Goal: Task Accomplishment & Management: Manage account settings

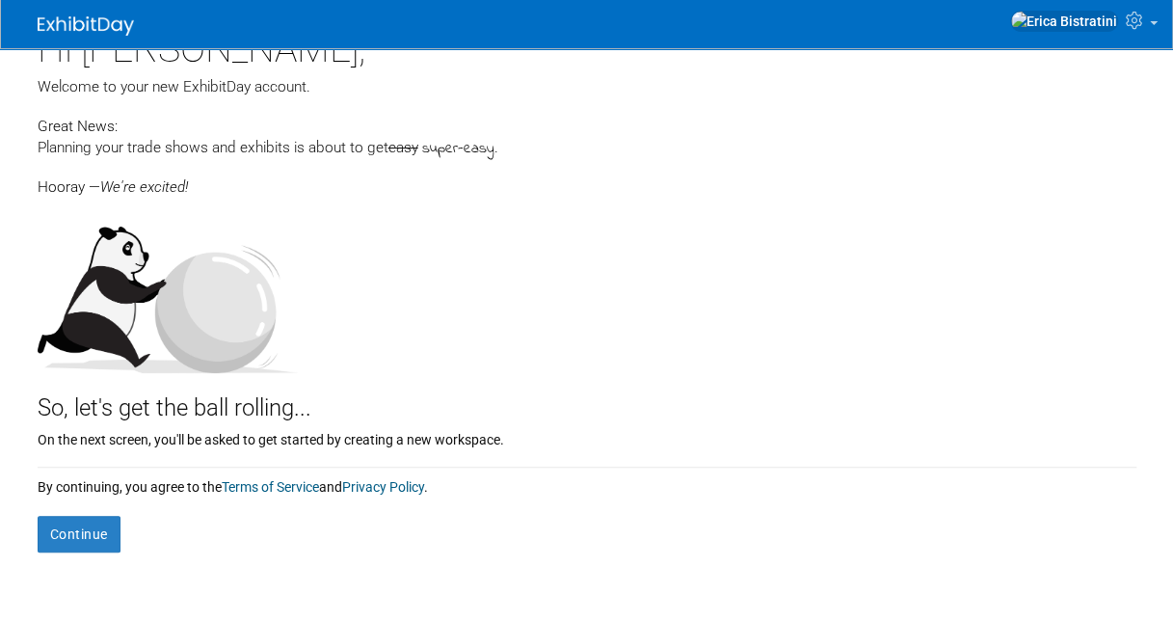
scroll to position [38, 0]
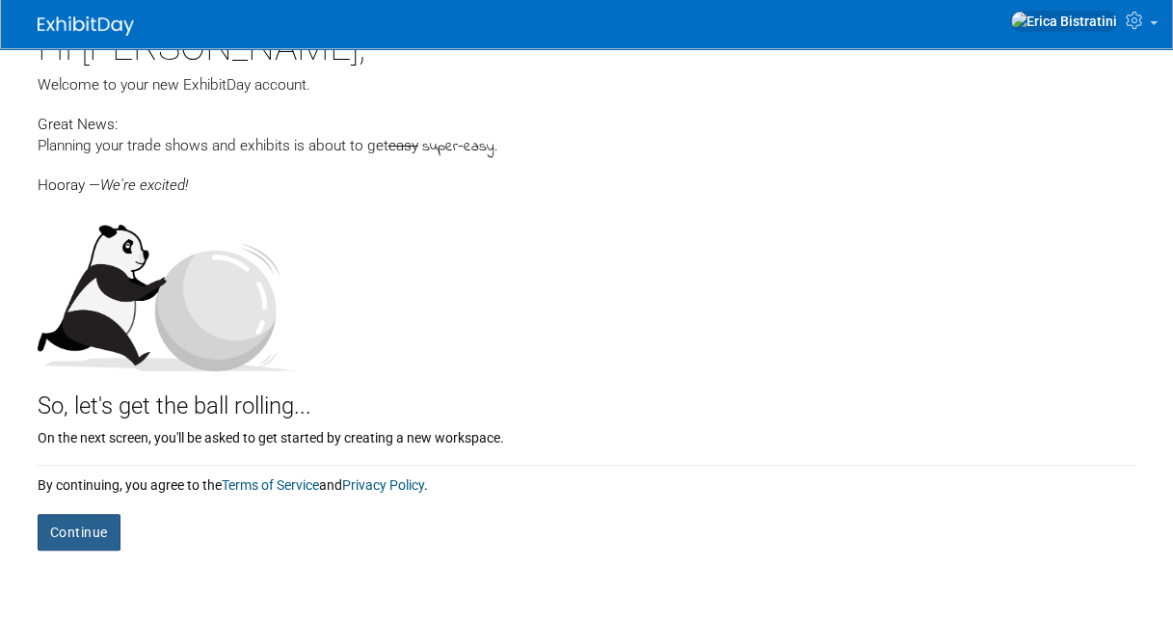
click at [67, 538] on button "Continue" at bounding box center [79, 532] width 83 height 37
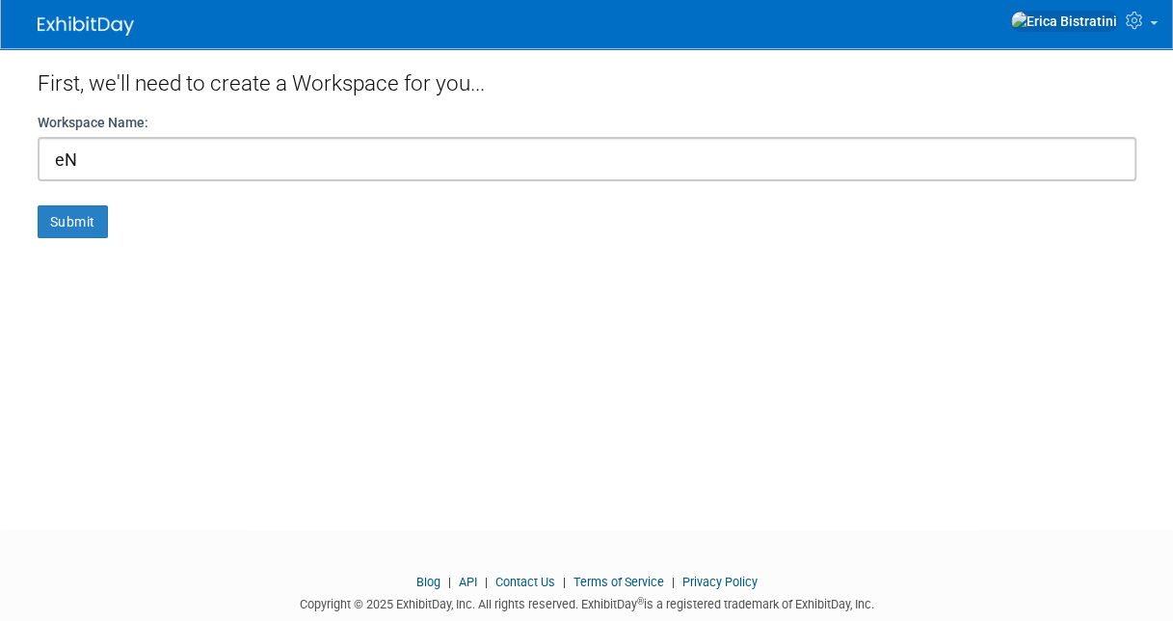
type input "e"
drag, startPoint x: 170, startPoint y: 159, endPoint x: -4, endPoint y: 154, distance: 173.5
click at [0, 154] on html "My Account My Profile & Preferences Contact us Sign out" at bounding box center [586, 310] width 1173 height 621
type input "Canadian Greenhouse Show 2025"
click at [97, 219] on button "Submit" at bounding box center [73, 221] width 70 height 33
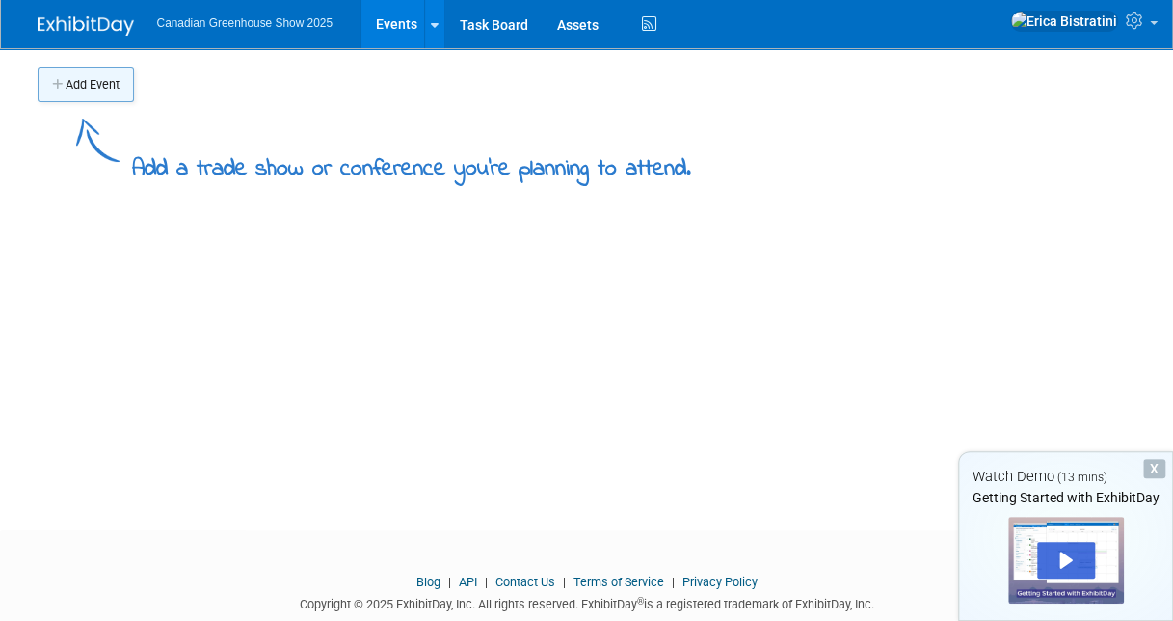
click at [90, 92] on button "Add Event" at bounding box center [86, 84] width 96 height 35
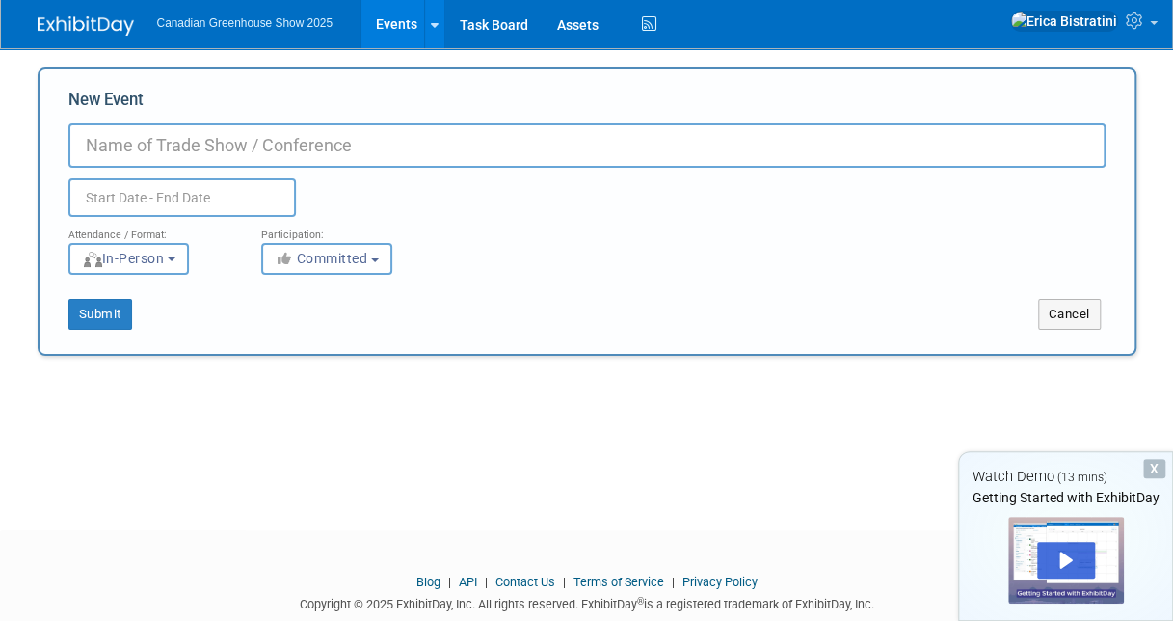
click at [227, 143] on input "New Event" at bounding box center [586, 145] width 1037 height 44
type input "Canadian Greenhouse Show"
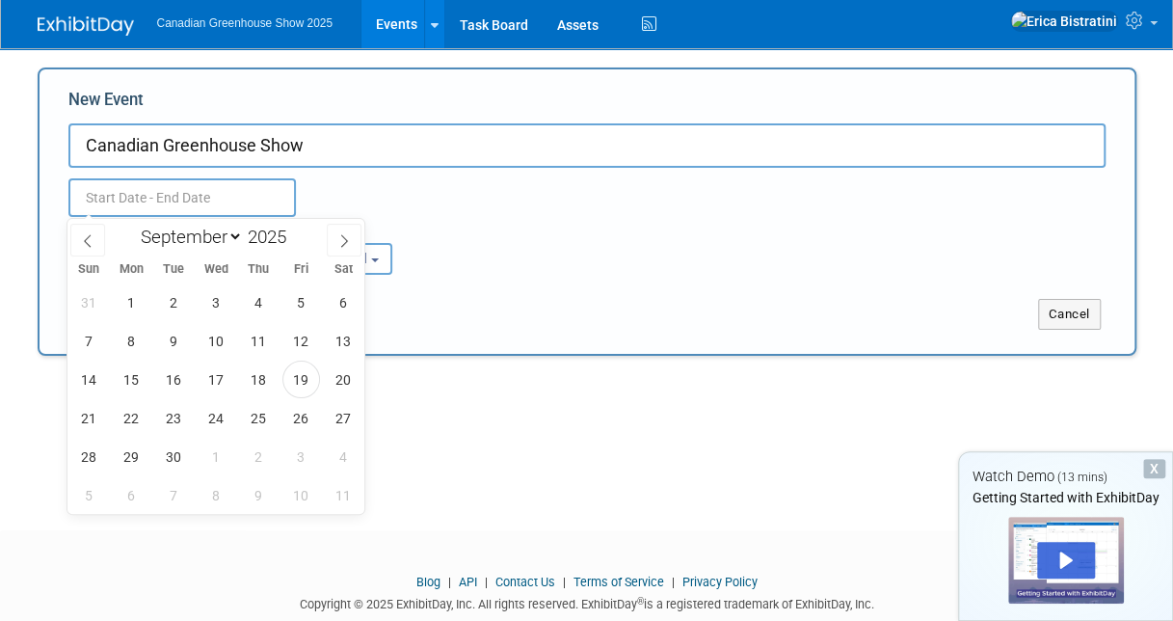
click at [217, 198] on input "text" at bounding box center [181, 197] width 227 height 39
click at [343, 239] on icon at bounding box center [343, 240] width 13 height 13
select select "9"
click at [214, 343] on span "8" at bounding box center [217, 341] width 38 height 38
click at [252, 344] on span "9" at bounding box center [259, 341] width 38 height 38
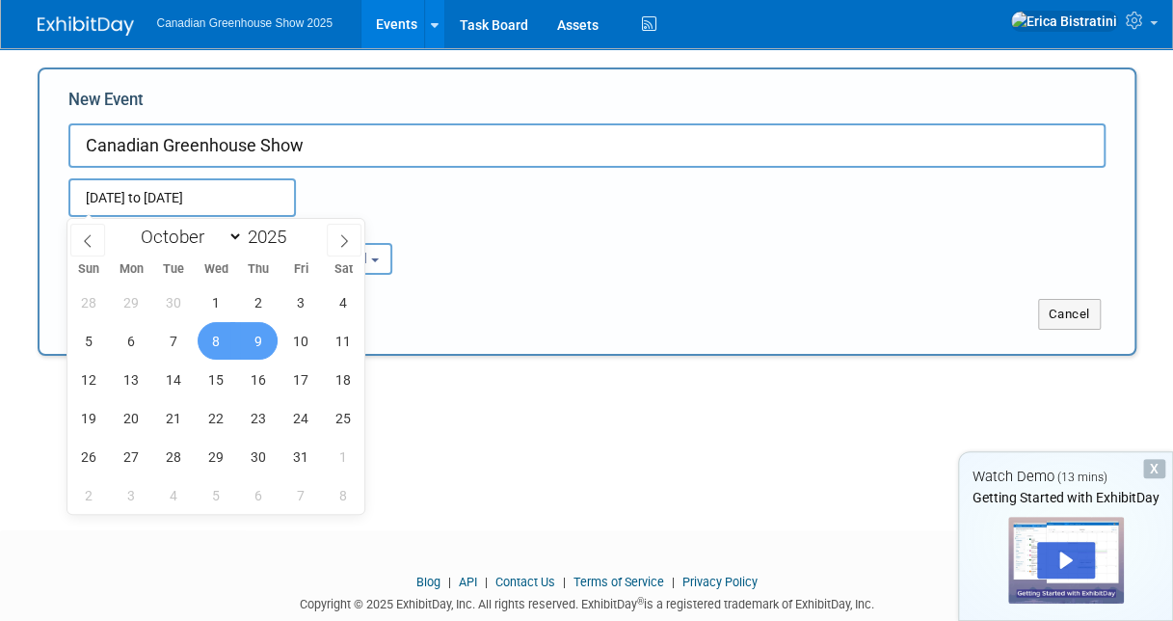
type input "Oct 8, 2025 to Oct 9, 2025"
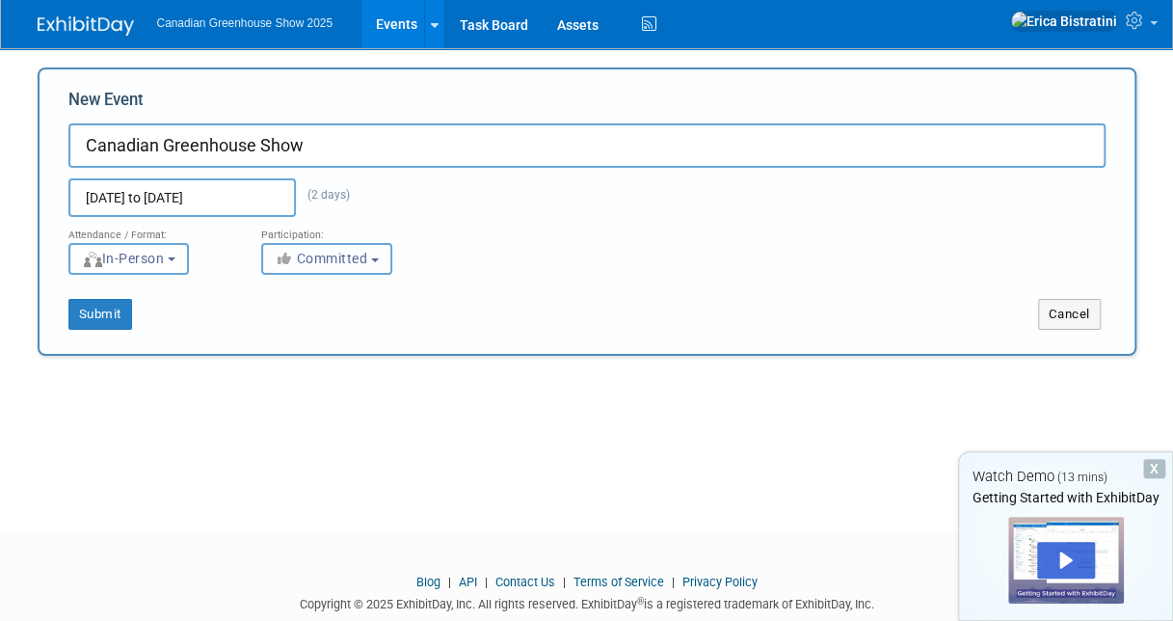
click at [324, 258] on span "Committed" at bounding box center [321, 258] width 93 height 15
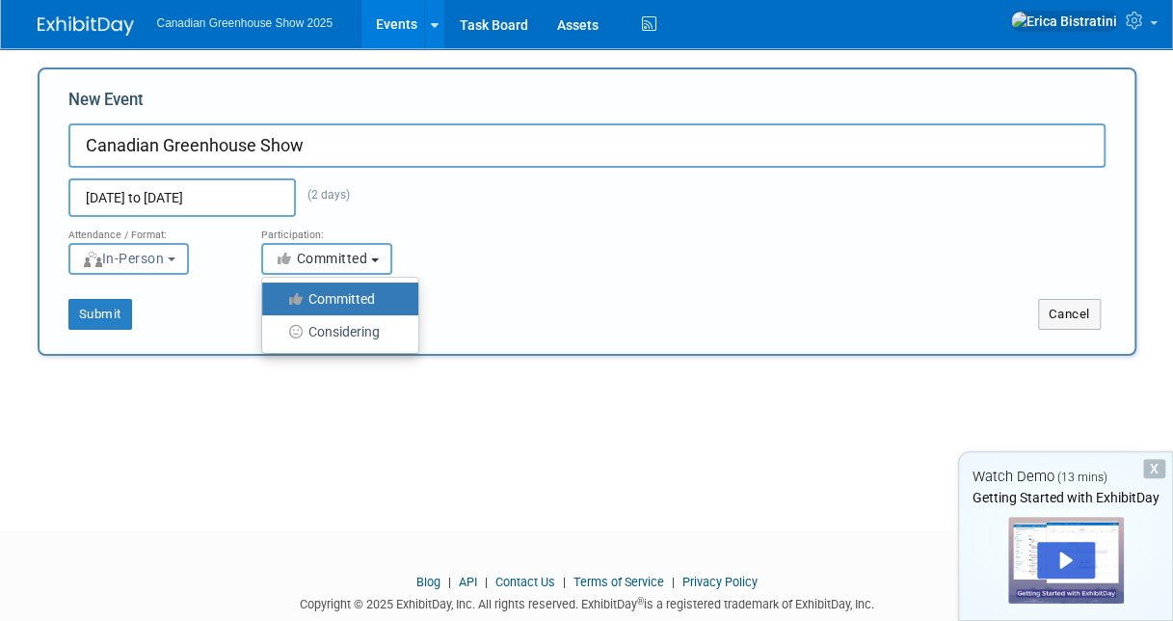
click at [324, 258] on span "Committed" at bounding box center [321, 258] width 93 height 15
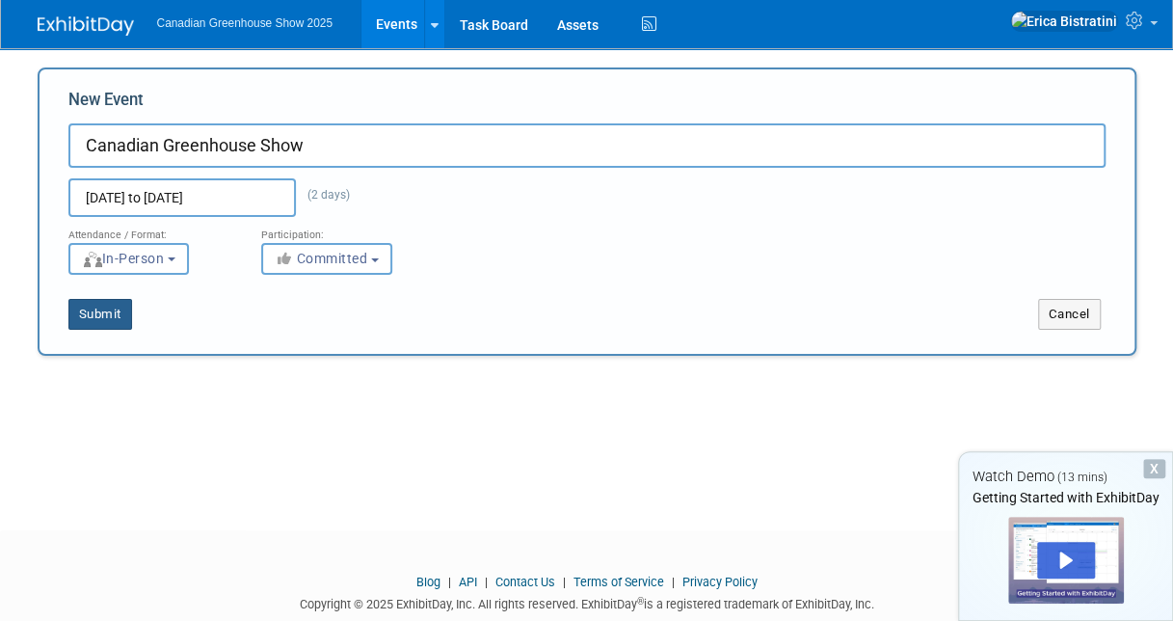
click at [121, 305] on button "Submit" at bounding box center [100, 314] width 64 height 31
